Goal: Check status: Check status

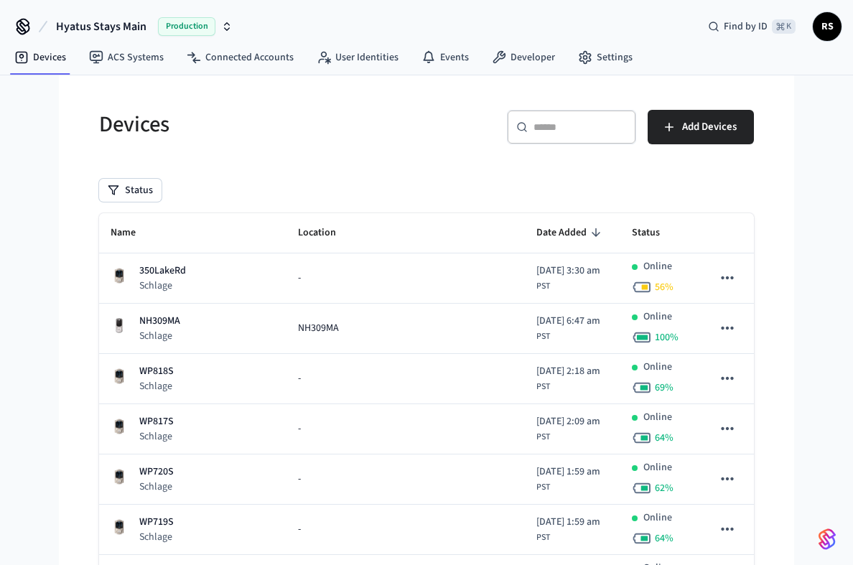
click at [549, 115] on div "​ ​" at bounding box center [571, 127] width 129 height 34
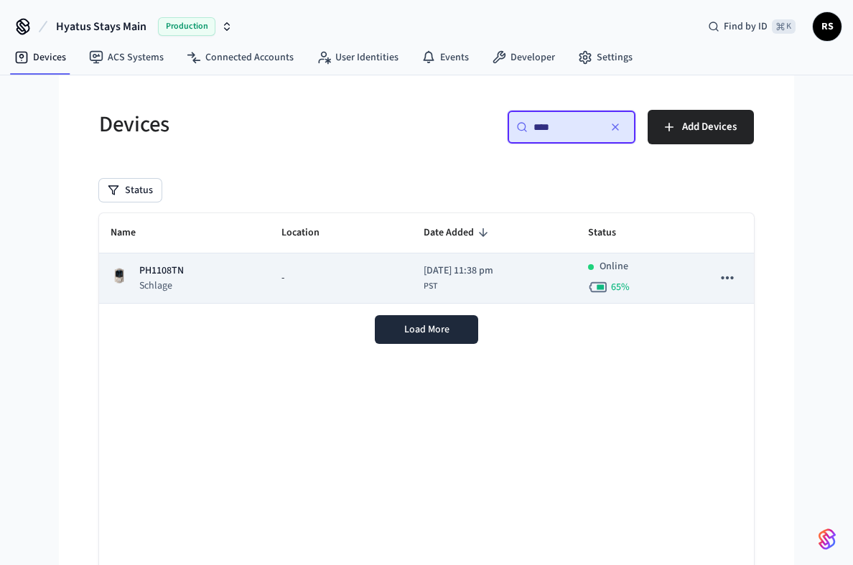
type input "****"
click at [701, 291] on td "sticky table" at bounding box center [727, 278] width 53 height 50
click at [728, 275] on icon "sticky table" at bounding box center [727, 278] width 19 height 19
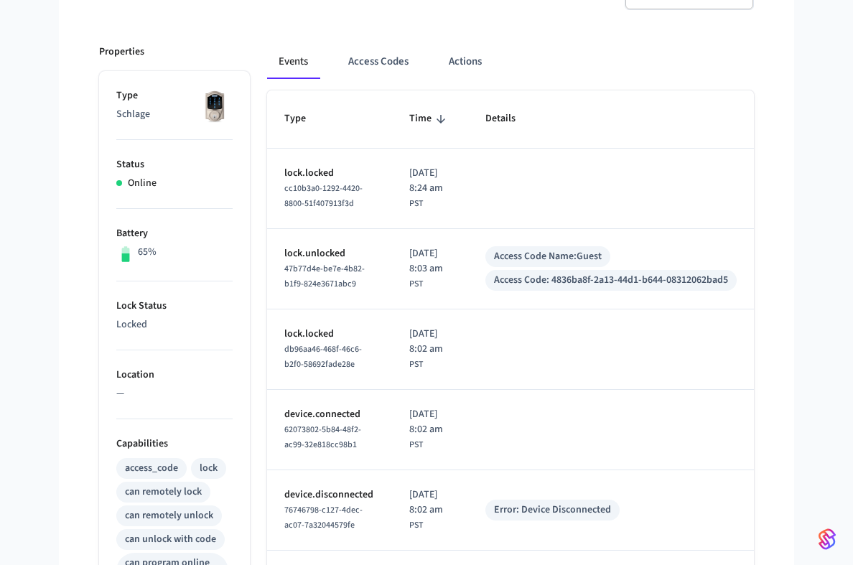
scroll to position [38, 0]
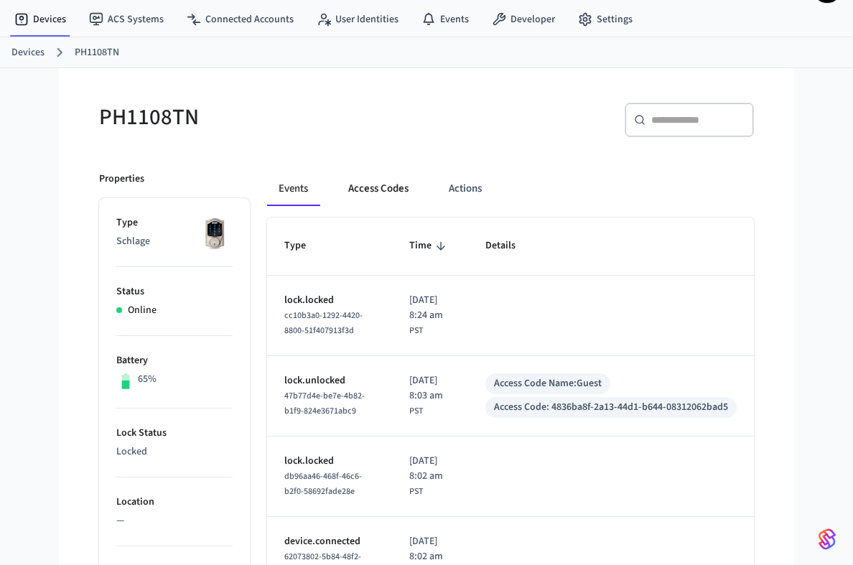
click at [372, 185] on button "Access Codes" at bounding box center [378, 189] width 83 height 34
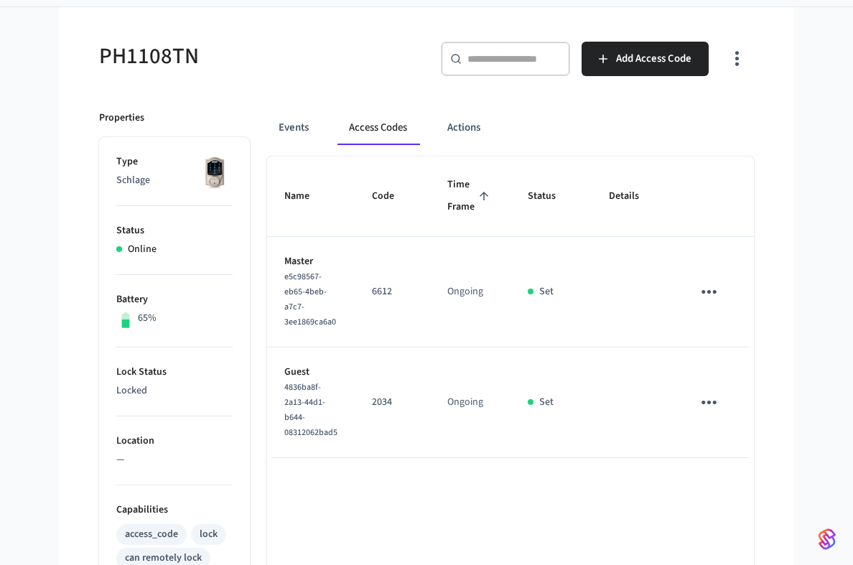
scroll to position [136, 0]
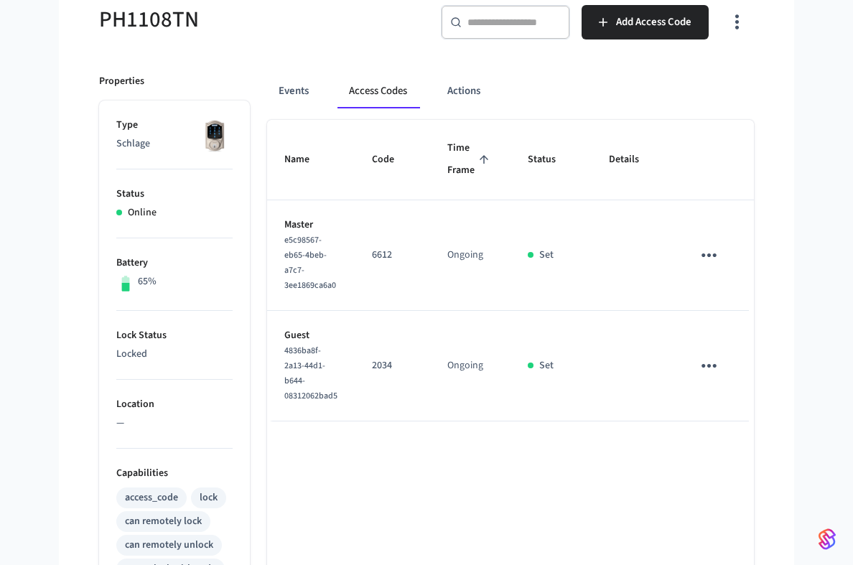
click at [698, 359] on icon "sticky table" at bounding box center [709, 366] width 22 height 22
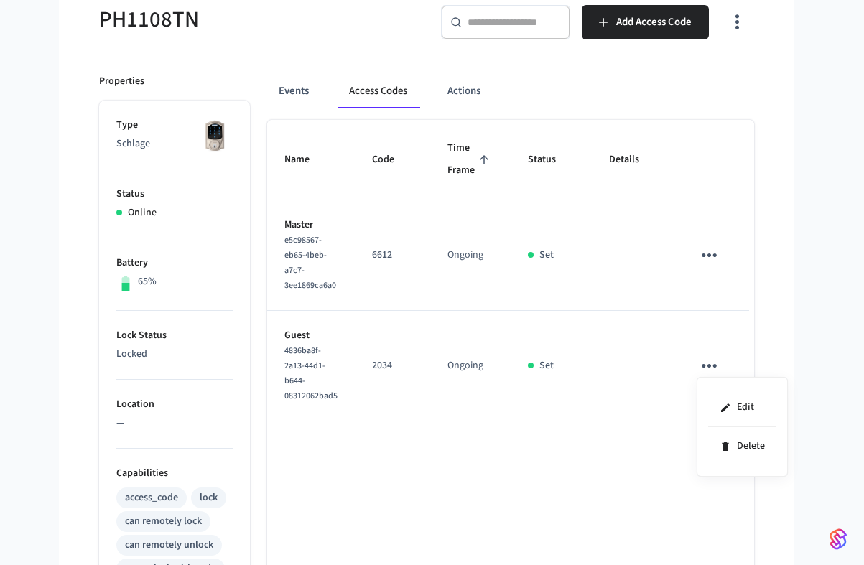
click at [734, 303] on div at bounding box center [432, 282] width 864 height 565
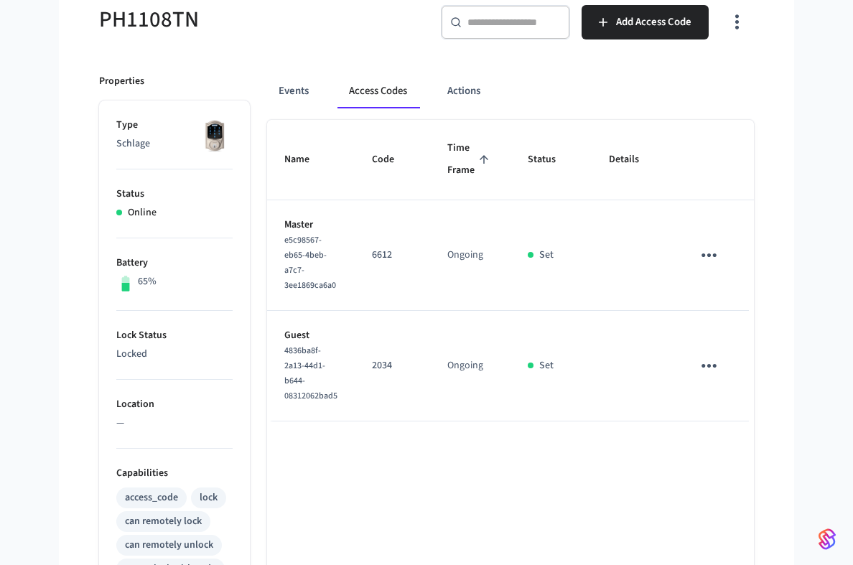
click at [761, 290] on div "PH1108TN ​ ​ Add Access Code Properties Type Schlage Status Online Battery 65% …" at bounding box center [427, 473] width 678 height 971
click at [698, 260] on icon "sticky table" at bounding box center [709, 255] width 22 height 22
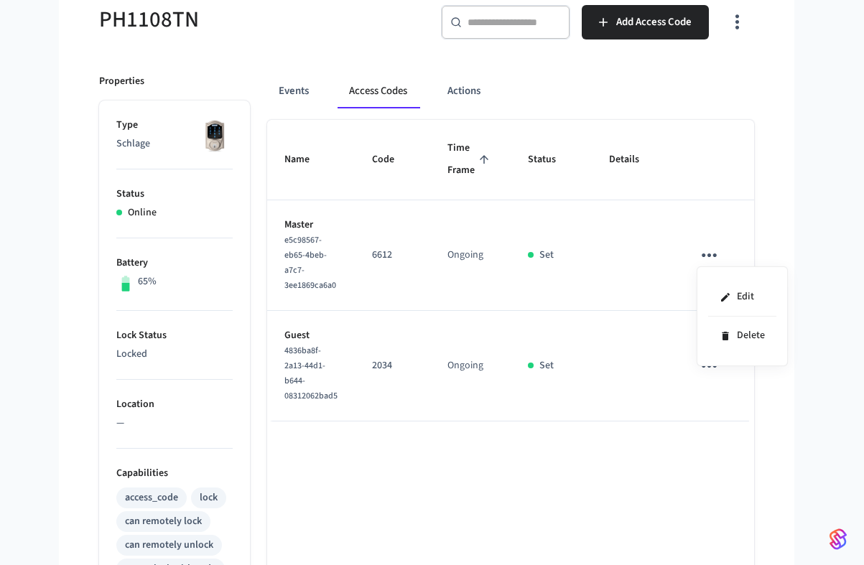
click at [611, 296] on div at bounding box center [432, 282] width 864 height 565
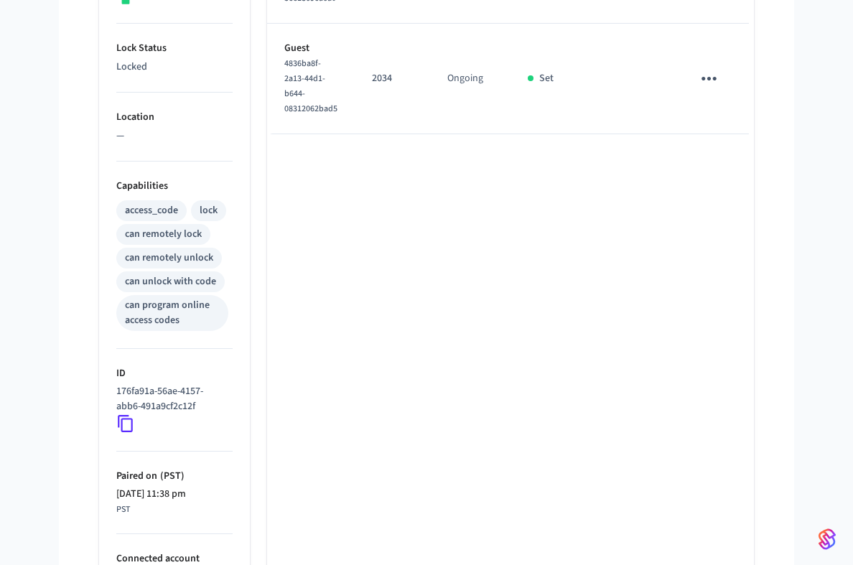
scroll to position [0, 0]
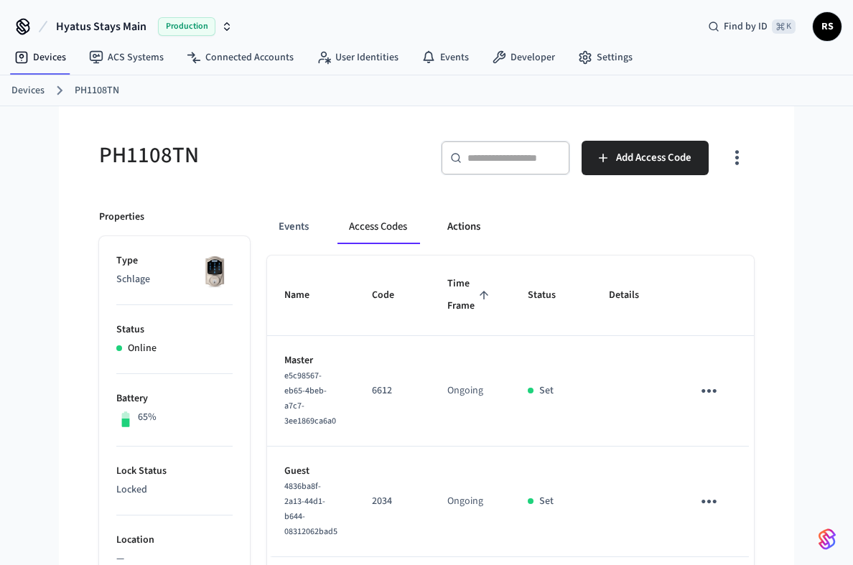
click at [459, 233] on button "Actions" at bounding box center [464, 227] width 56 height 34
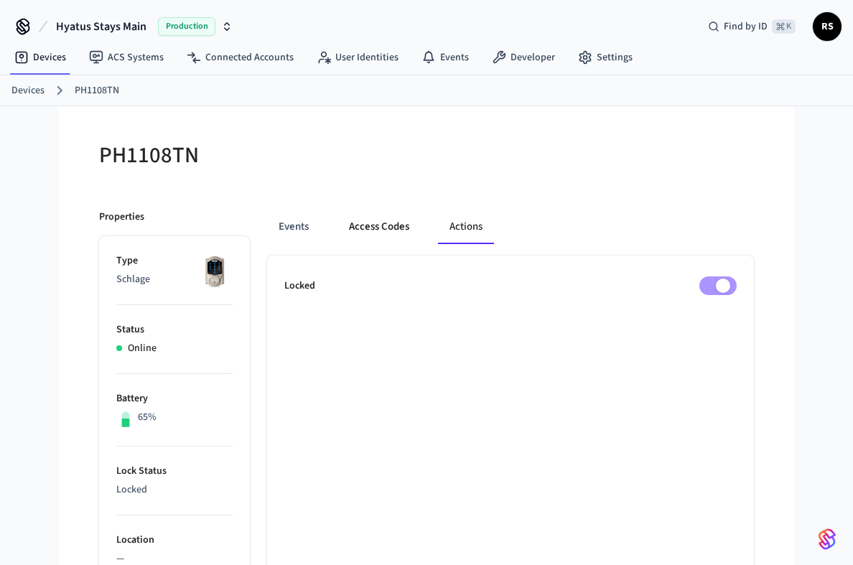
click at [369, 238] on button "Access Codes" at bounding box center [378, 227] width 83 height 34
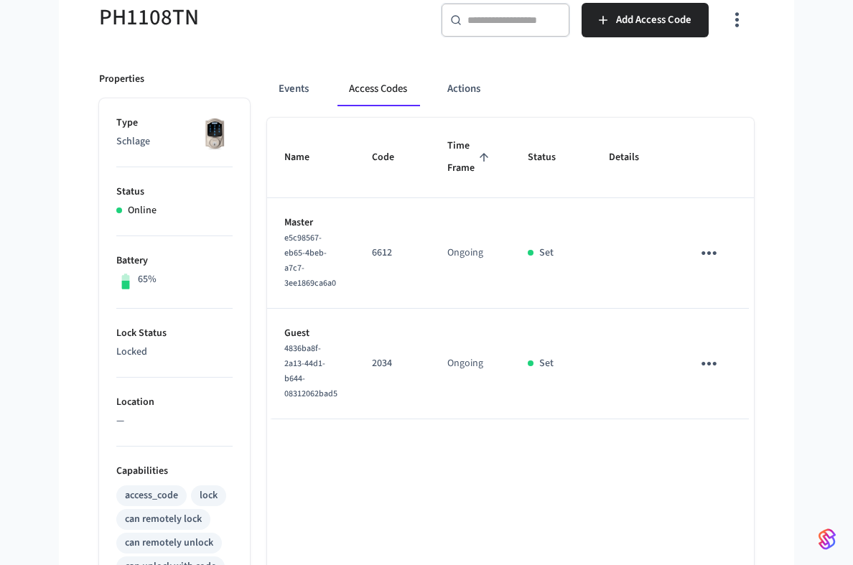
scroll to position [140, 0]
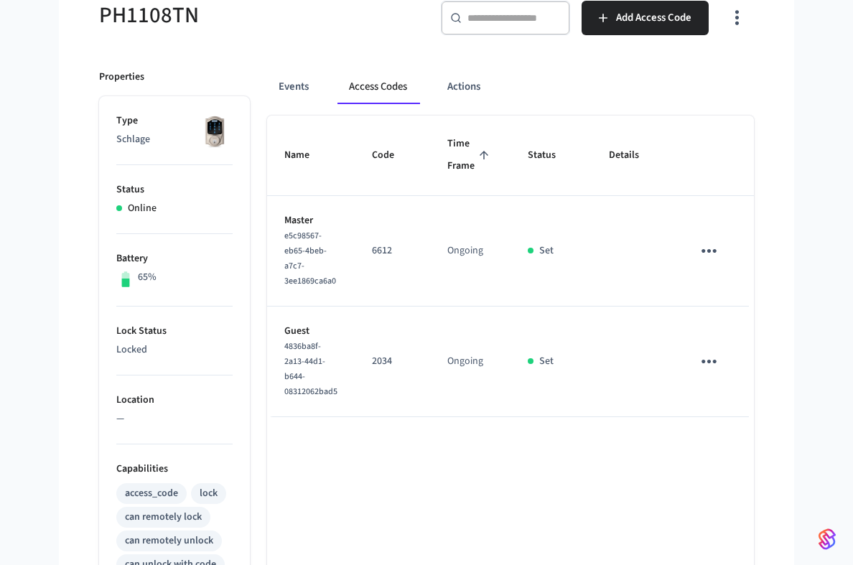
click at [125, 350] on p "Locked" at bounding box center [174, 349] width 116 height 15
click at [704, 238] on button "sticky table" at bounding box center [709, 251] width 34 height 34
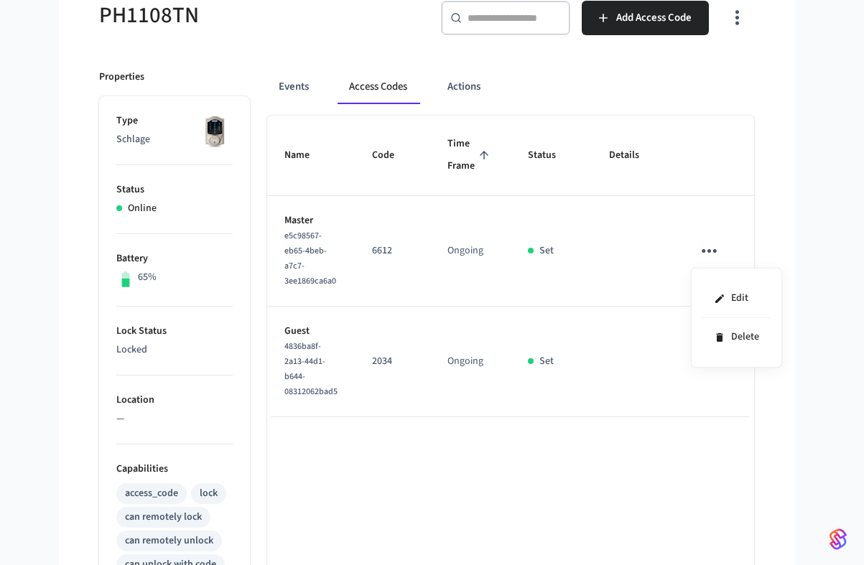
click at [207, 303] on div at bounding box center [432, 282] width 864 height 565
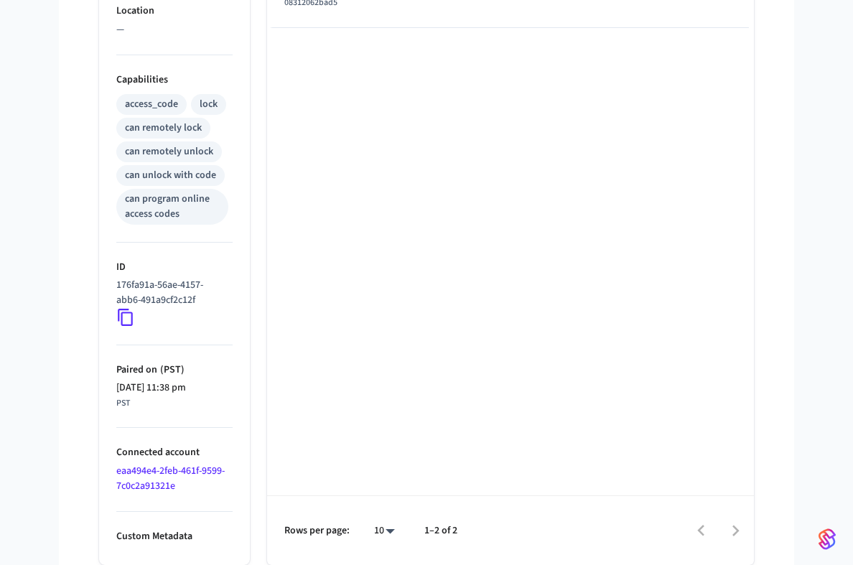
scroll to position [0, 0]
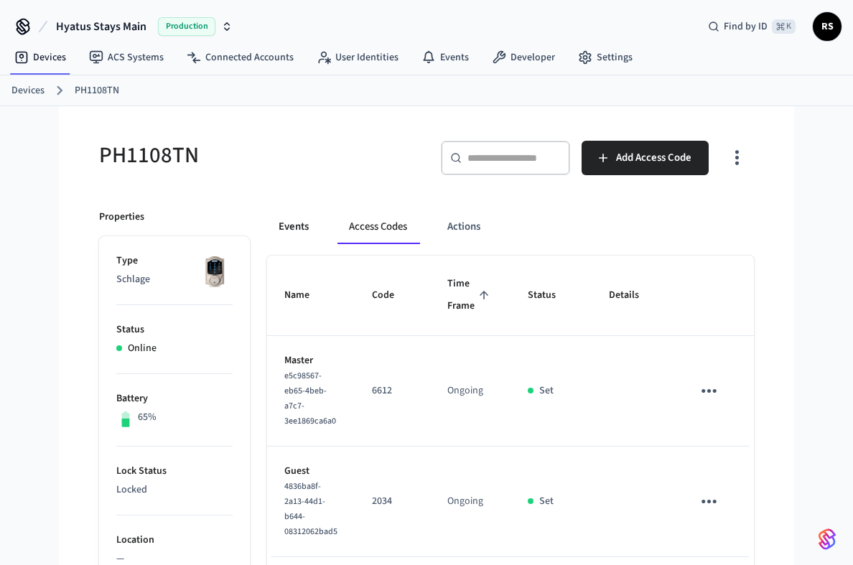
click at [305, 223] on button "Events" at bounding box center [293, 227] width 53 height 34
